Goal: Check status: Check status

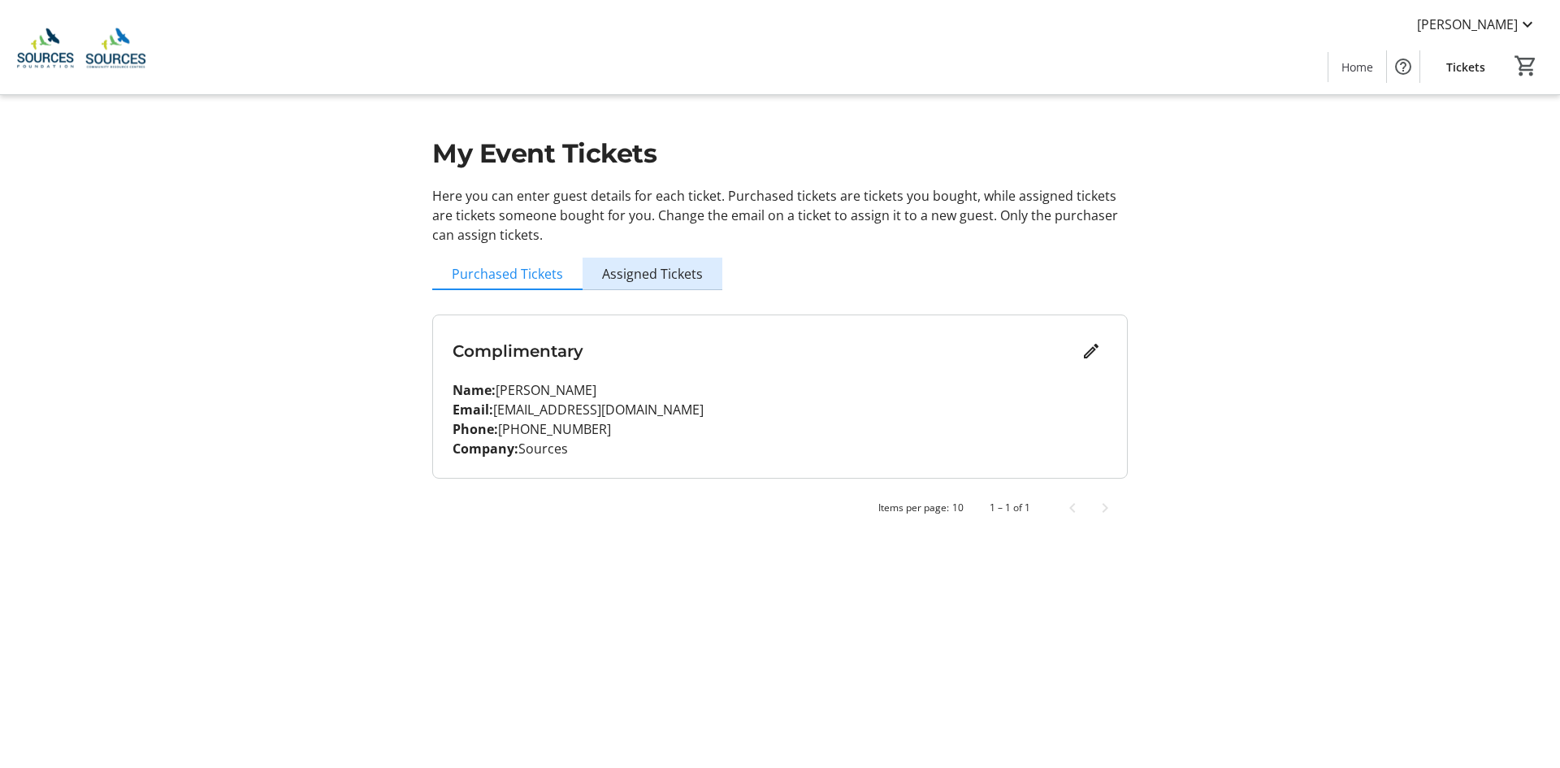
click at [652, 279] on span "Assigned Tickets" at bounding box center [652, 273] width 101 height 13
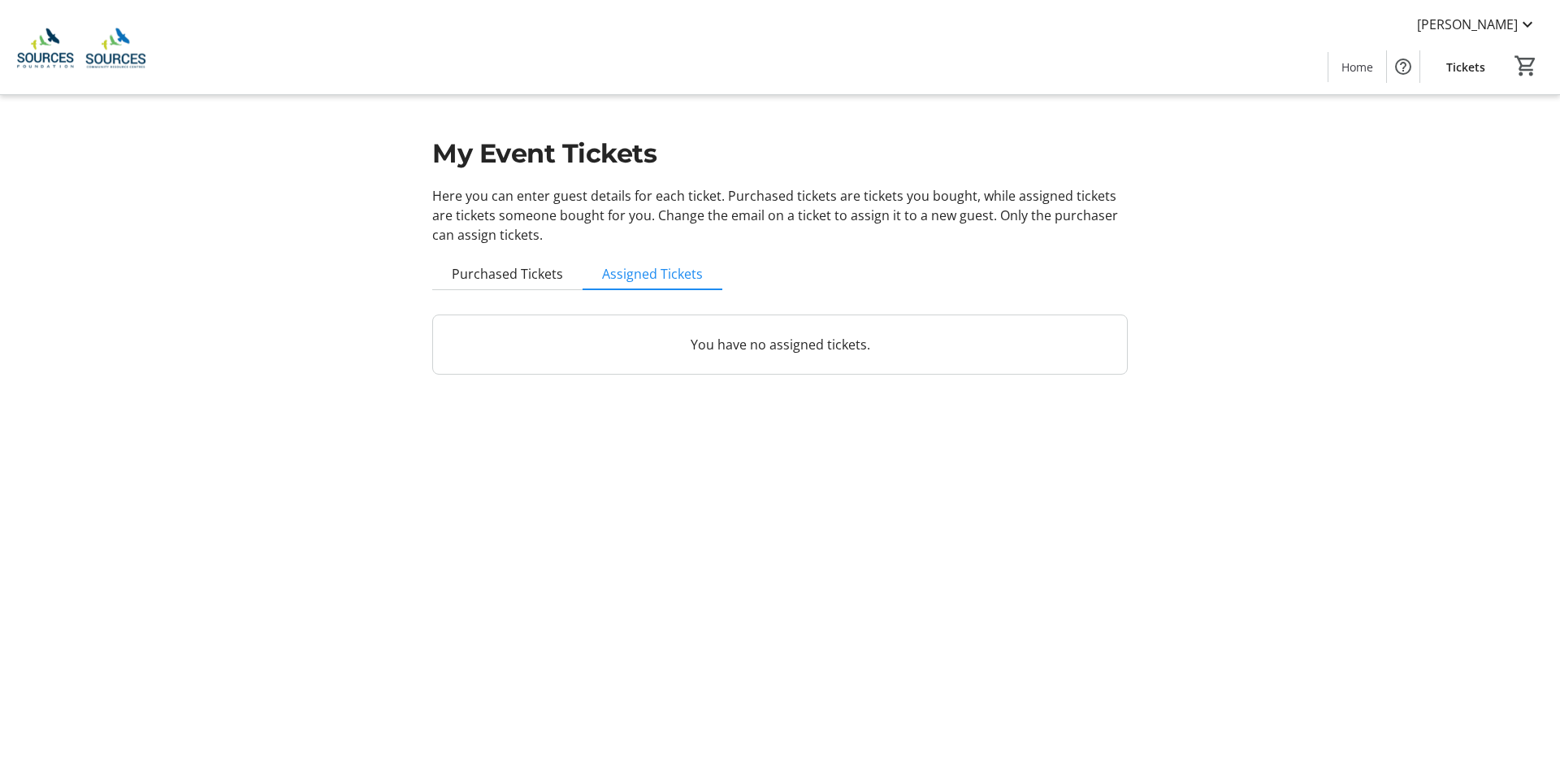
click at [537, 275] on span "Purchased Tickets" at bounding box center [507, 273] width 111 height 13
